Goal: Information Seeking & Learning: Learn about a topic

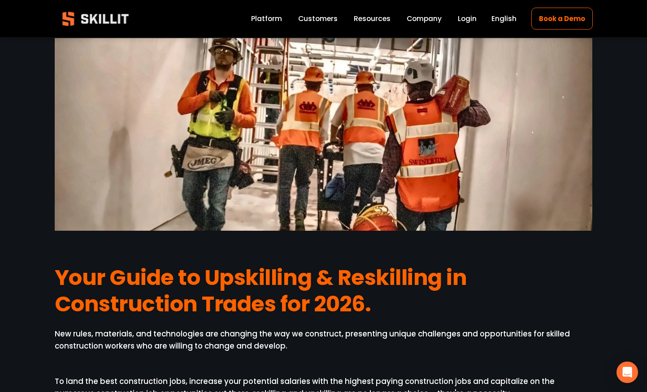
click at [278, 230] on div at bounding box center [324, 134] width 538 height 193
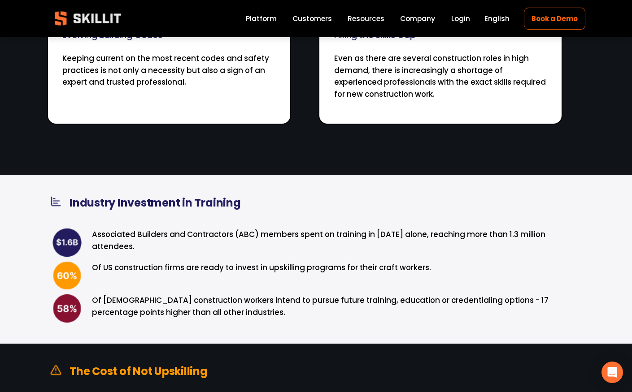
scroll to position [689, 0]
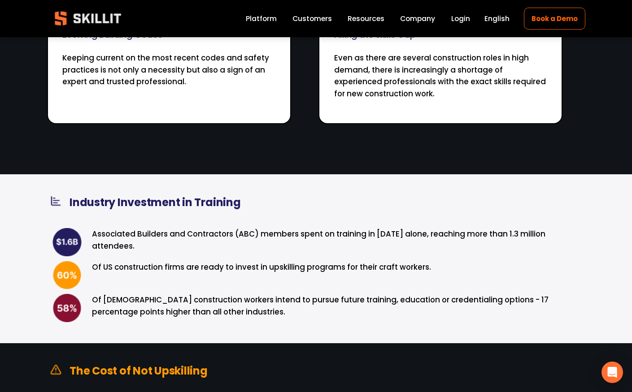
drag, startPoint x: 77, startPoint y: 223, endPoint x: 73, endPoint y: 210, distance: 14.2
click at [69, 228] on div at bounding box center [67, 242] width 30 height 28
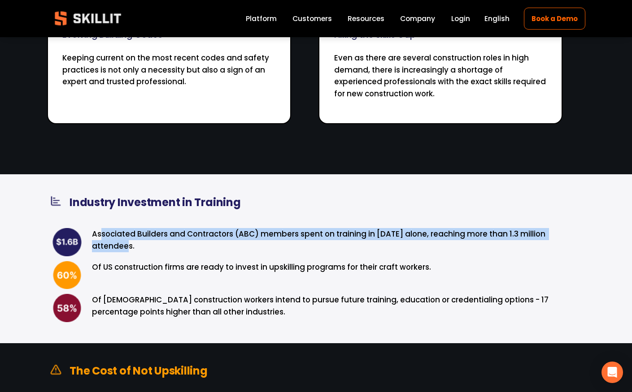
click at [100, 228] on div "Associated Builders and Contractors (ABC) members spent on training in [DATE] a…" at bounding box center [338, 242] width 493 height 28
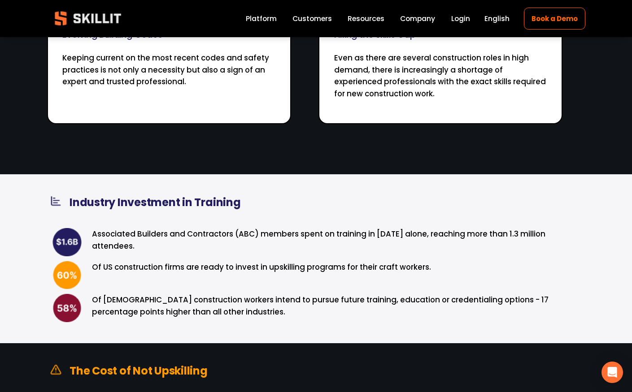
click at [96, 228] on p "Associated Builders and Contractors (ABC) members spent on training in [DATE] a…" at bounding box center [338, 240] width 493 height 24
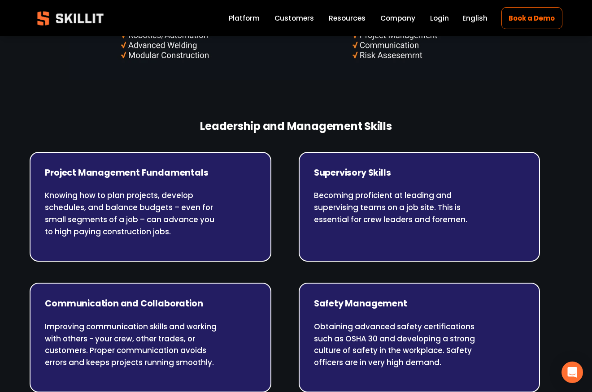
scroll to position [2896, 0]
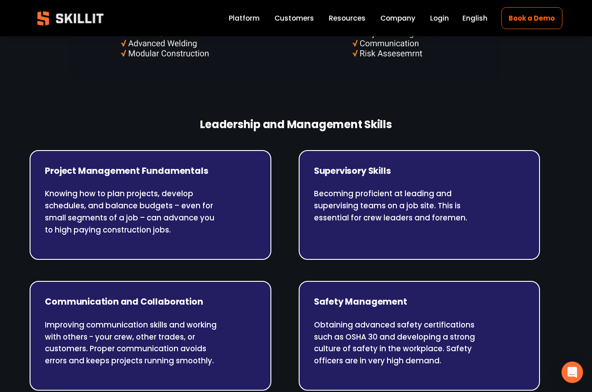
click at [259, 117] on strong "Leadership and Management Skills" at bounding box center [296, 124] width 192 height 15
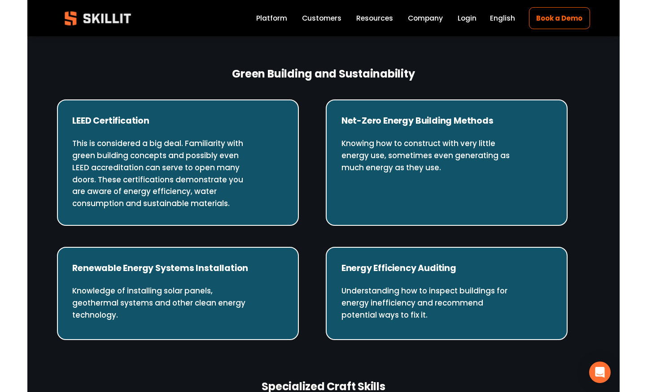
scroll to position [1916, 0]
